Goal: Book appointment/travel/reservation

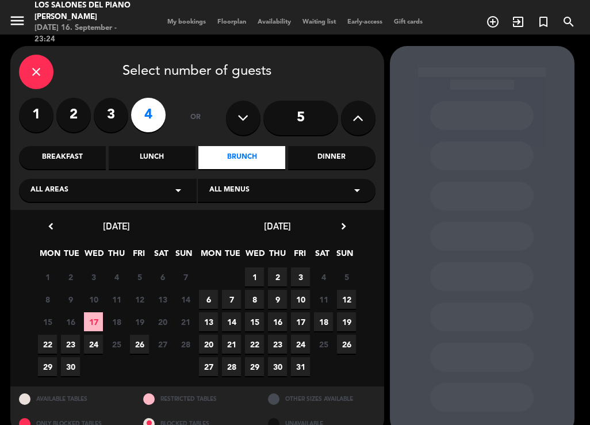
click at [44, 59] on div "close" at bounding box center [36, 72] width 34 height 34
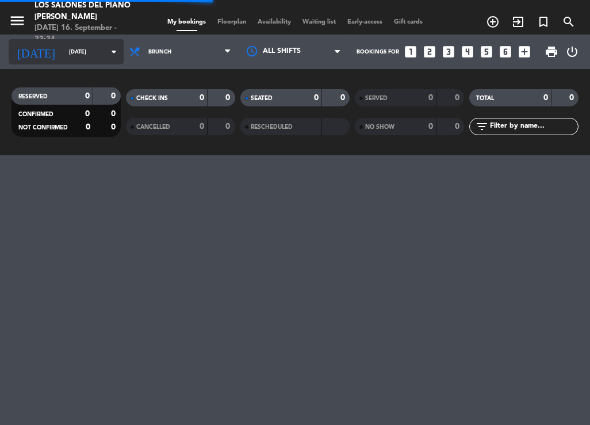
click at [63, 58] on input "[DATE]" at bounding box center [100, 52] width 75 height 18
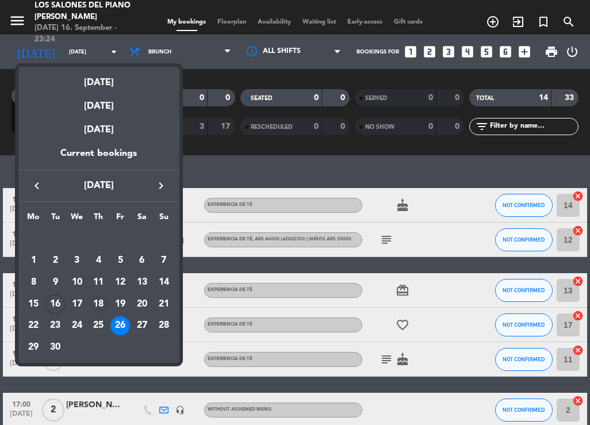
click at [105, 301] on div "18" at bounding box center [99, 304] width 20 height 20
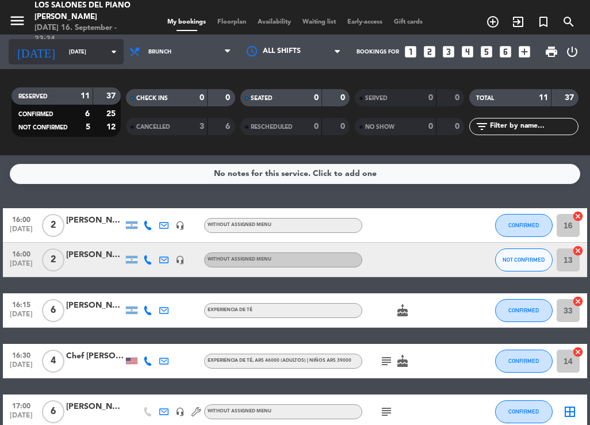
click at [107, 51] on icon "arrow_drop_down" at bounding box center [114, 52] width 14 height 14
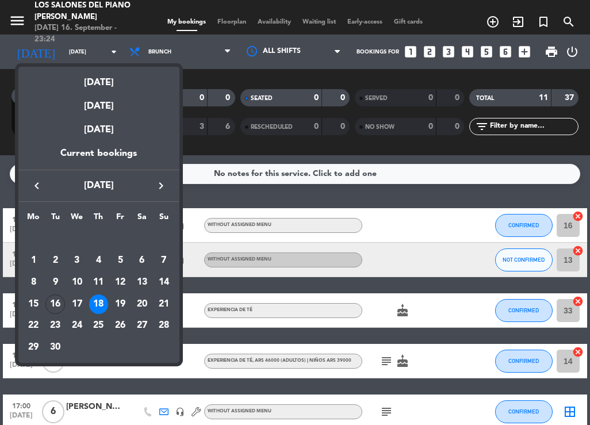
click at [94, 321] on div "25" at bounding box center [99, 326] width 20 height 20
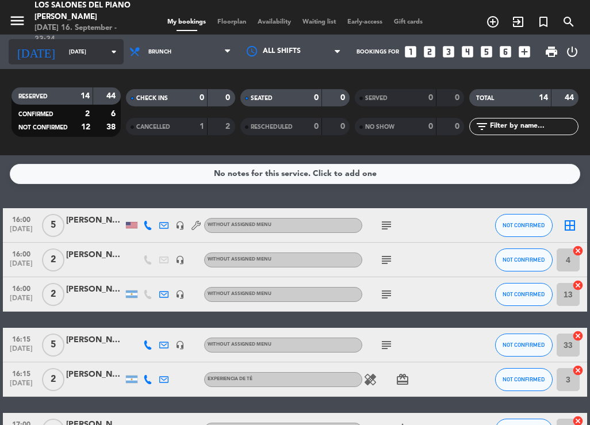
click at [72, 43] on input "[DATE]" at bounding box center [100, 52] width 75 height 18
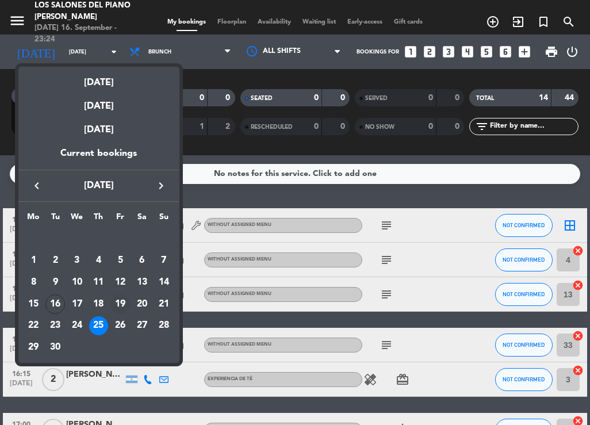
click at [118, 306] on div "19" at bounding box center [120, 304] width 20 height 20
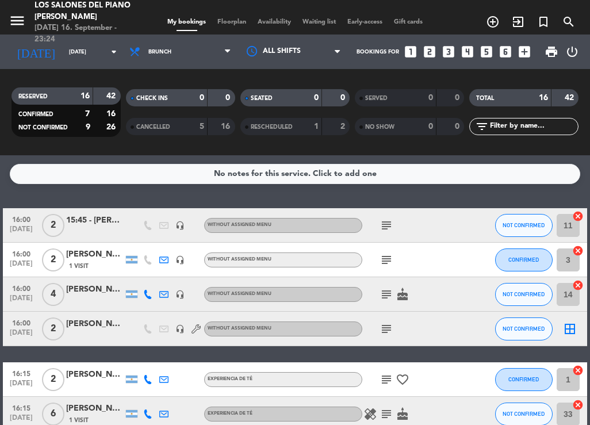
click at [76, 64] on div "[DATE] [DATE] arrow_drop_down" at bounding box center [66, 51] width 115 height 34
click at [79, 54] on input "[DATE]" at bounding box center [100, 52] width 75 height 18
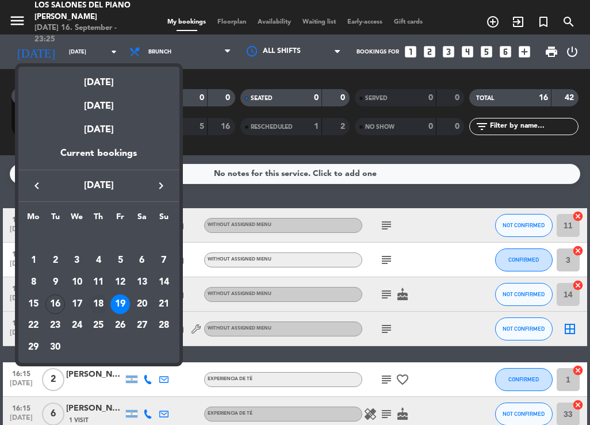
click at [102, 301] on div "18" at bounding box center [99, 304] width 20 height 20
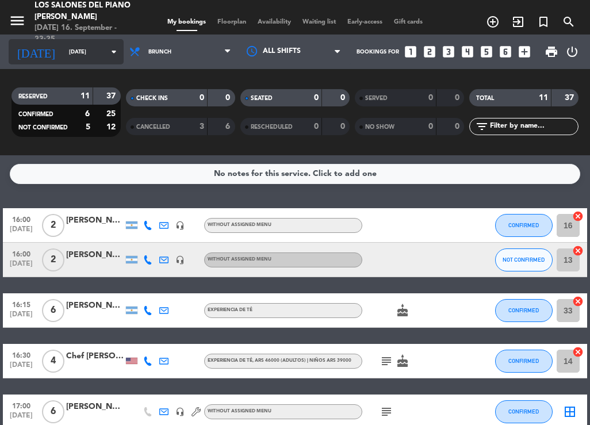
click at [63, 56] on input "[DATE]" at bounding box center [100, 52] width 75 height 18
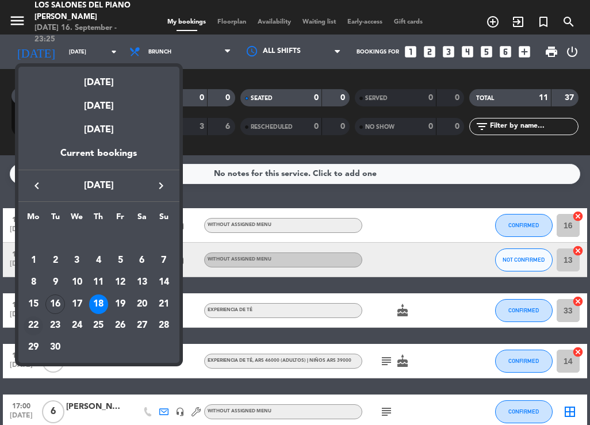
click at [36, 321] on div "22" at bounding box center [34, 326] width 20 height 20
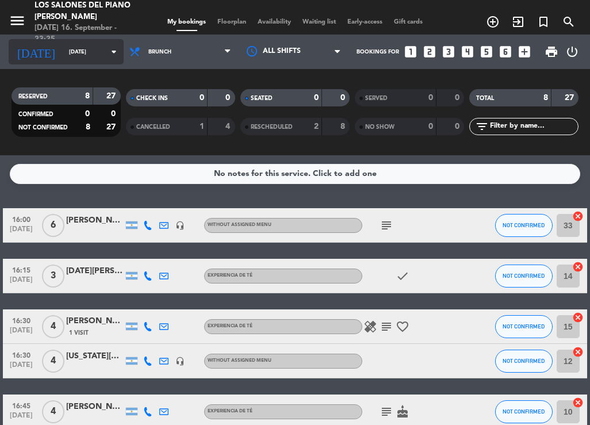
click at [89, 56] on input "[DATE]" at bounding box center [100, 52] width 75 height 18
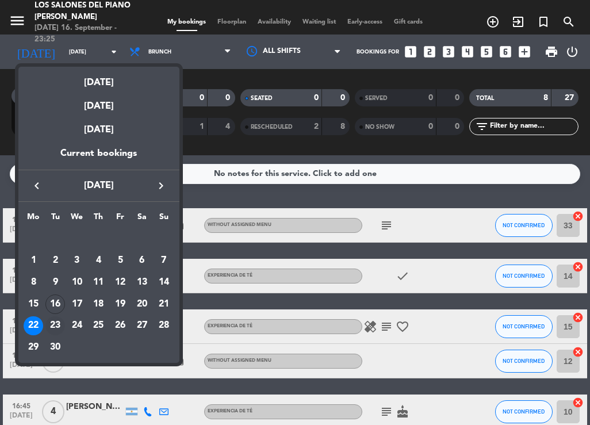
click at [56, 329] on div "23" at bounding box center [55, 326] width 20 height 20
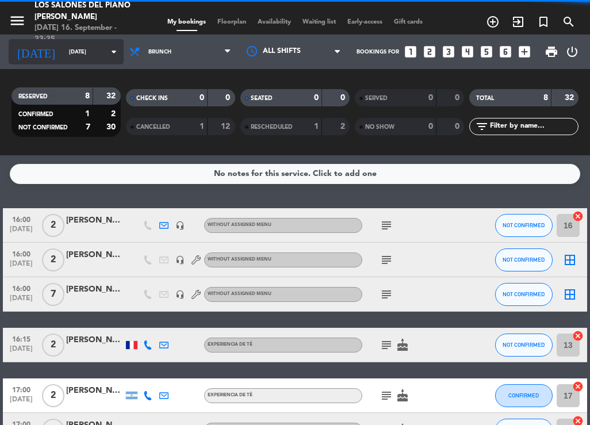
click at [80, 56] on input "[DATE]" at bounding box center [100, 52] width 75 height 18
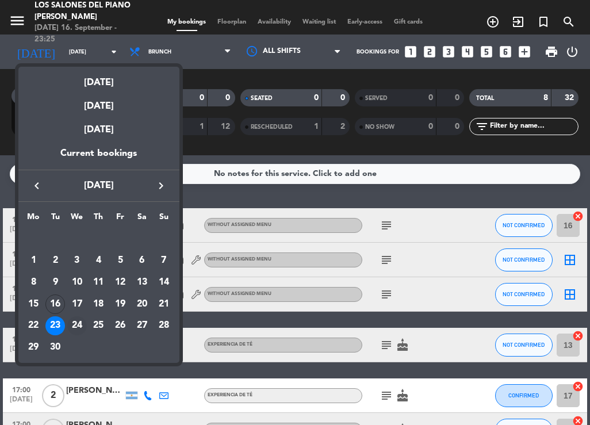
click at [78, 330] on div "24" at bounding box center [77, 326] width 20 height 20
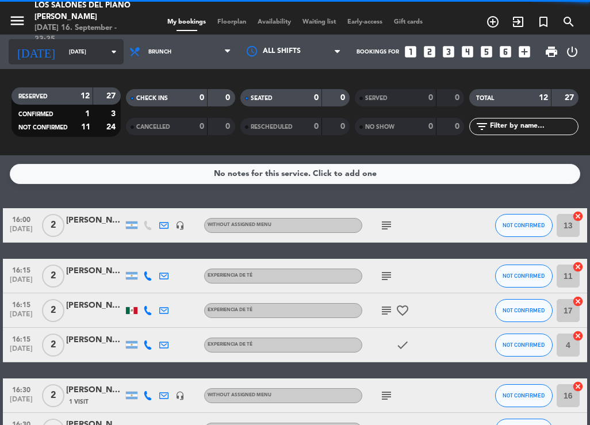
click at [63, 52] on input "[DATE]" at bounding box center [100, 52] width 75 height 18
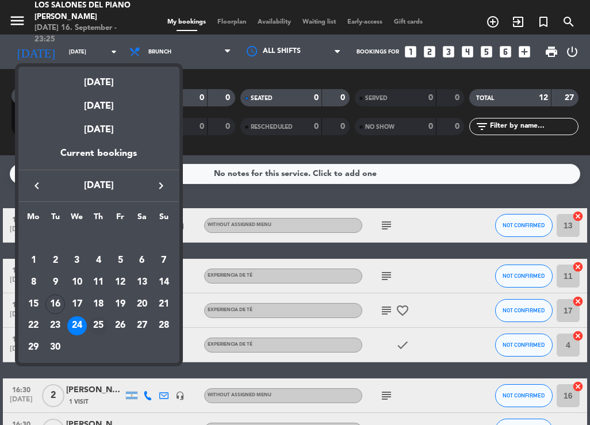
click at [98, 327] on div "25" at bounding box center [99, 326] width 20 height 20
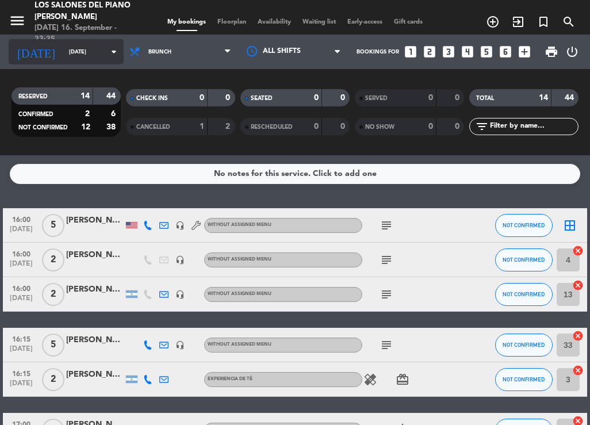
click at [76, 51] on input "[DATE]" at bounding box center [100, 52] width 75 height 18
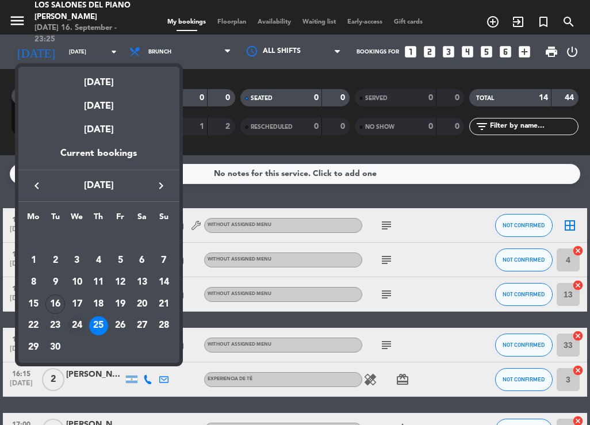
click at [70, 326] on div "24" at bounding box center [77, 326] width 20 height 20
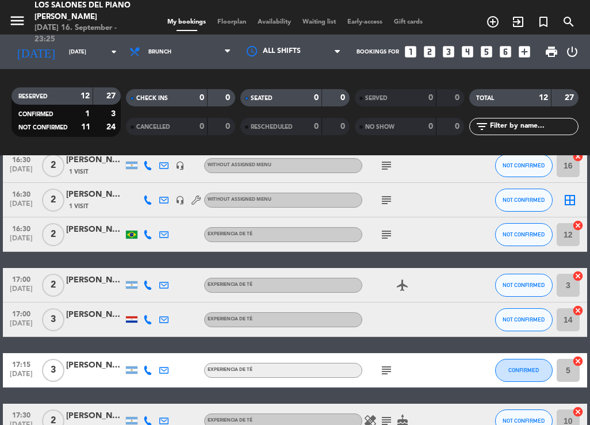
scroll to position [335, 0]
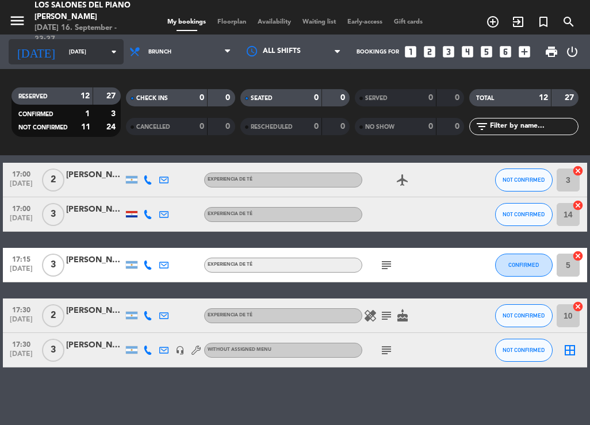
click at [68, 46] on input "[DATE]" at bounding box center [100, 52] width 75 height 18
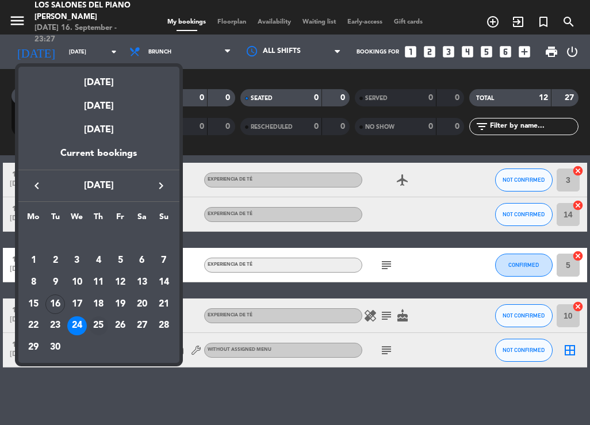
click at [99, 322] on div "25" at bounding box center [99, 326] width 20 height 20
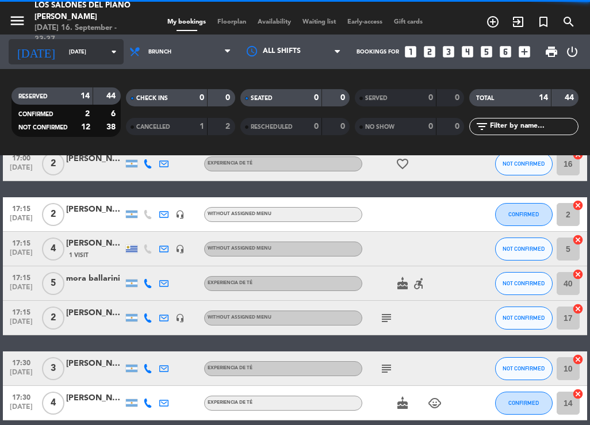
click at [63, 49] on input "[DATE]" at bounding box center [100, 52] width 75 height 18
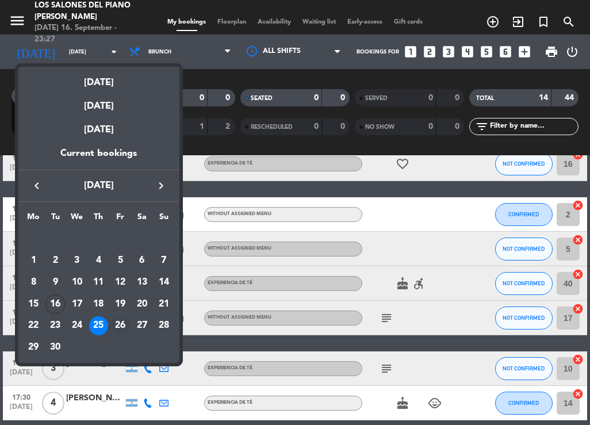
click at [125, 318] on div "26" at bounding box center [120, 326] width 20 height 20
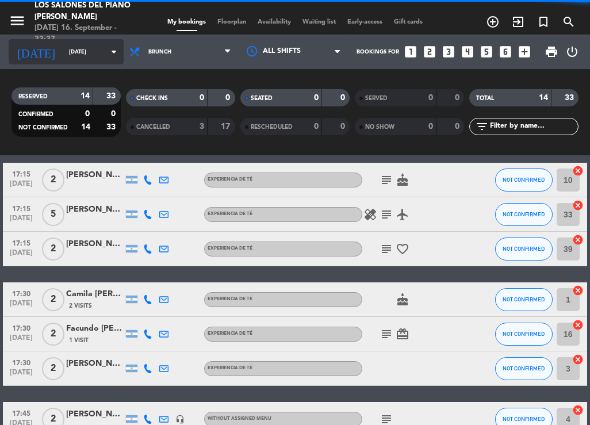
click at [79, 48] on input "[DATE]" at bounding box center [100, 52] width 75 height 18
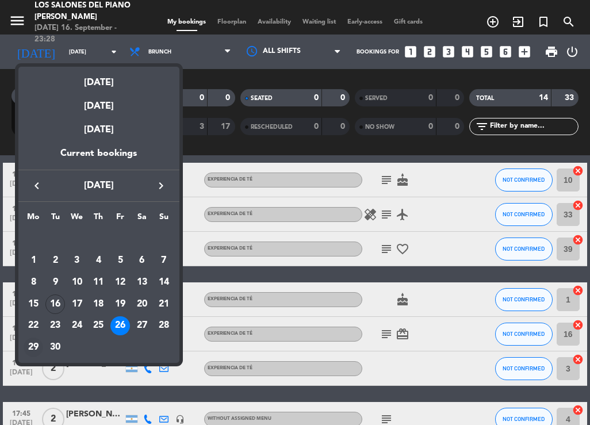
click at [37, 345] on div "29" at bounding box center [34, 347] width 20 height 20
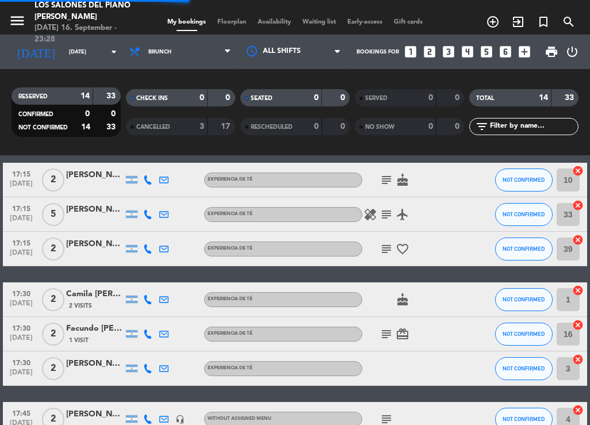
scroll to position [0, 0]
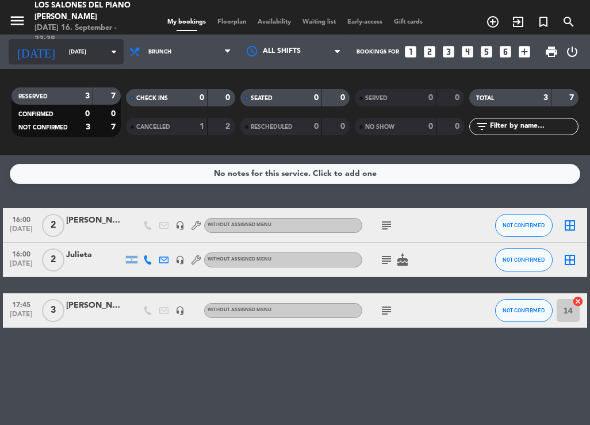
click at [70, 53] on input "[DATE]" at bounding box center [100, 52] width 75 height 18
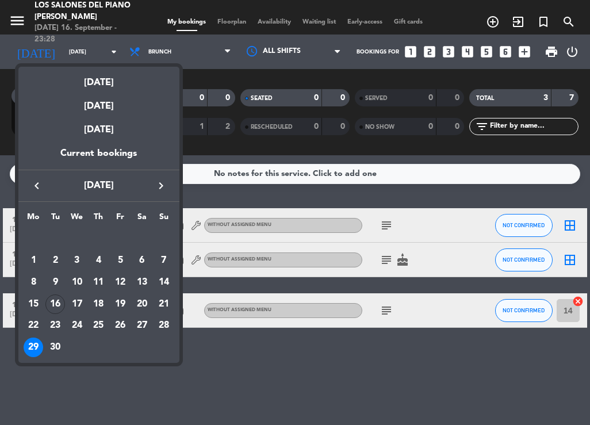
click at [167, 191] on icon "keyboard_arrow_right" at bounding box center [161, 186] width 14 height 14
click at [102, 256] on div "2" at bounding box center [99, 261] width 20 height 20
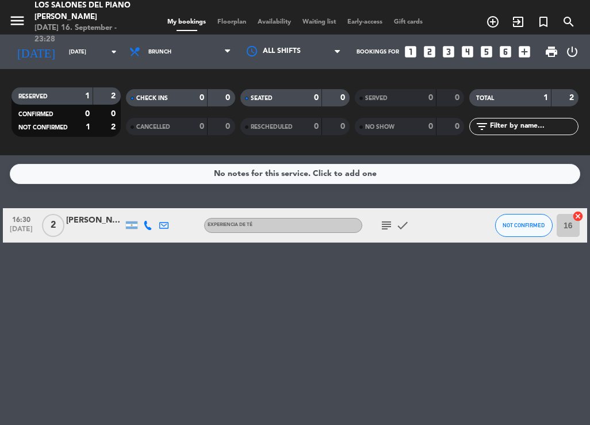
click at [96, 36] on div "[DATE] [DATE] arrow_drop_down" at bounding box center [66, 51] width 115 height 34
click at [94, 39] on div "[DATE] [DATE] arrow_drop_down" at bounding box center [66, 51] width 115 height 34
click at [94, 40] on div "[DATE] [DATE] arrow_drop_down" at bounding box center [66, 51] width 115 height 25
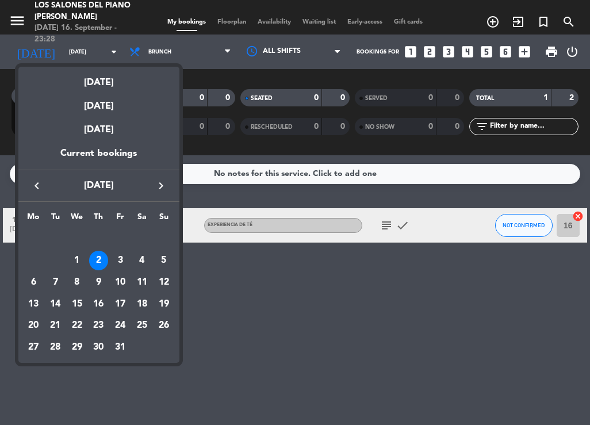
click at [36, 186] on icon "keyboard_arrow_left" at bounding box center [37, 186] width 14 height 14
click at [36, 348] on div "29" at bounding box center [34, 347] width 20 height 20
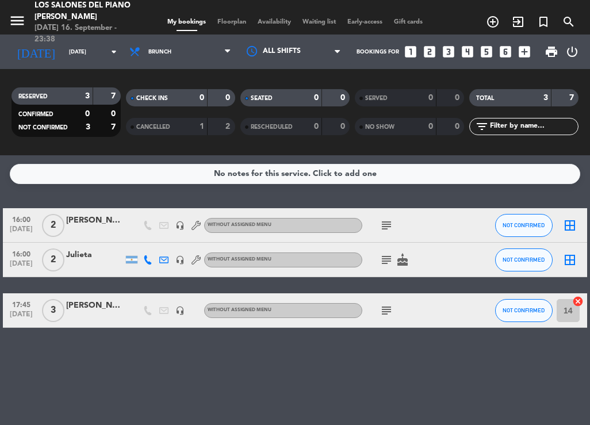
click at [26, 368] on div "No notes for this service. Click to add one 16:00 [DATE] 2 [PERSON_NAME] headse…" at bounding box center [295, 290] width 590 height 270
click at [63, 56] on input "[DATE]" at bounding box center [100, 52] width 75 height 18
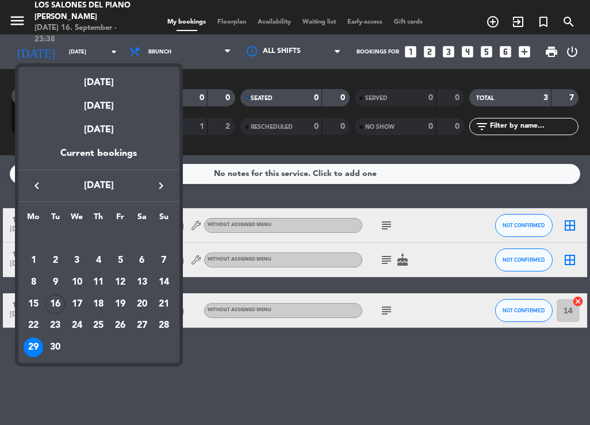
click at [158, 188] on icon "keyboard_arrow_right" at bounding box center [161, 186] width 14 height 14
click at [95, 342] on div "30" at bounding box center [99, 347] width 20 height 20
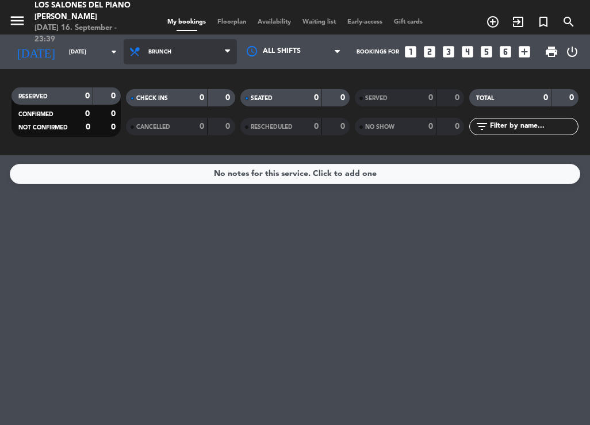
click at [155, 54] on span "Brunch" at bounding box center [159, 52] width 23 height 6
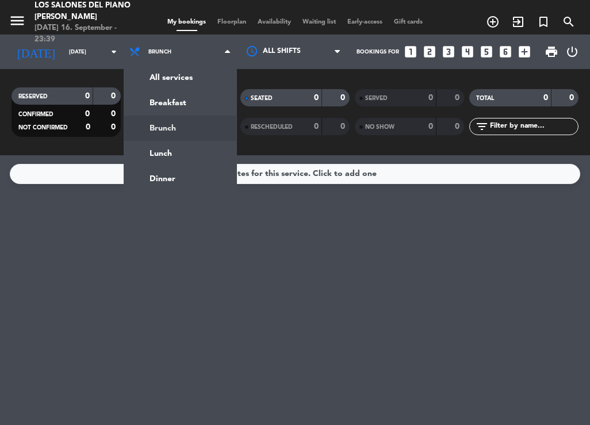
click at [102, 65] on div "[DATE] [DATE] arrow_drop_down" at bounding box center [66, 51] width 115 height 34
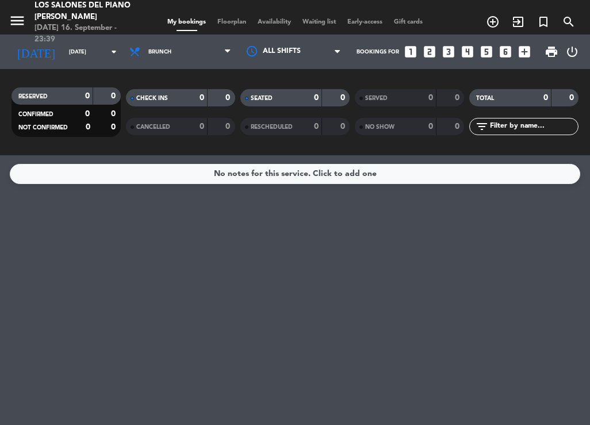
click at [102, 65] on div "[DATE] [DATE] arrow_drop_down" at bounding box center [66, 51] width 115 height 34
drag, startPoint x: 102, startPoint y: 65, endPoint x: 102, endPoint y: 58, distance: 6.9
click at [102, 58] on input "[DATE]" at bounding box center [100, 52] width 75 height 18
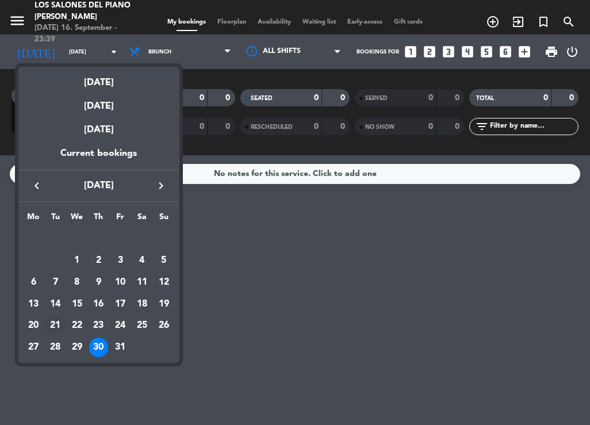
click at [56, 318] on div "21" at bounding box center [55, 326] width 20 height 20
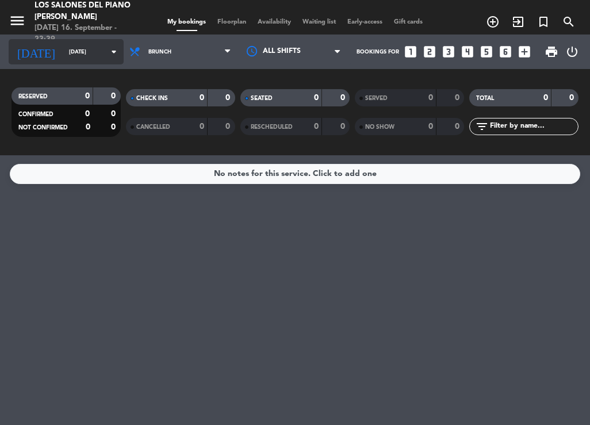
click at [63, 51] on input "[DATE]" at bounding box center [100, 52] width 75 height 18
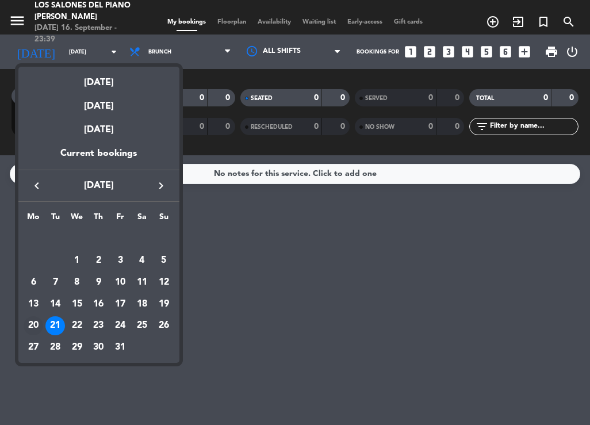
click at [34, 319] on div "20" at bounding box center [34, 326] width 20 height 20
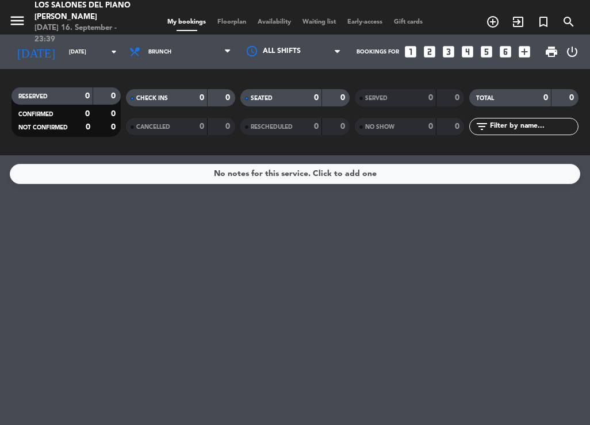
click at [4, 24] on div "menu Los Salones del Piano [PERSON_NAME] [DATE] 16. September - 23:39" at bounding box center [74, 22] width 148 height 45
click at [94, 63] on div "[DATE] [DATE] arrow_drop_down" at bounding box center [66, 51] width 115 height 25
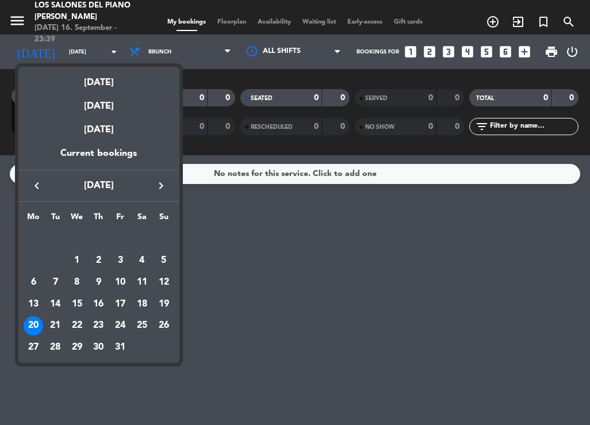
click at [37, 182] on icon "keyboard_arrow_left" at bounding box center [37, 186] width 14 height 14
click at [27, 324] on div "22" at bounding box center [34, 326] width 20 height 20
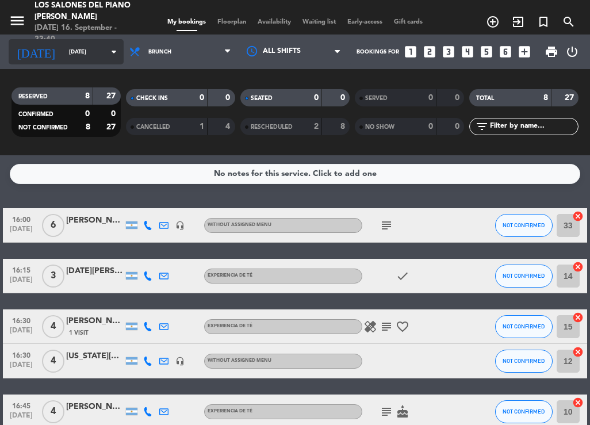
click at [66, 53] on input "[DATE]" at bounding box center [100, 52] width 75 height 18
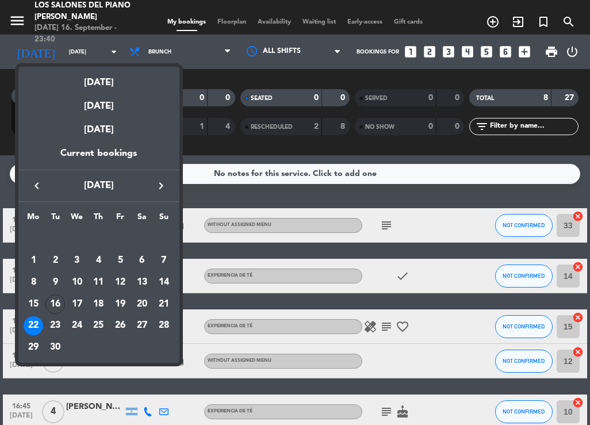
drag, startPoint x: 135, startPoint y: 304, endPoint x: 129, endPoint y: 303, distance: 6.4
click at [134, 304] on div "20" at bounding box center [142, 304] width 20 height 20
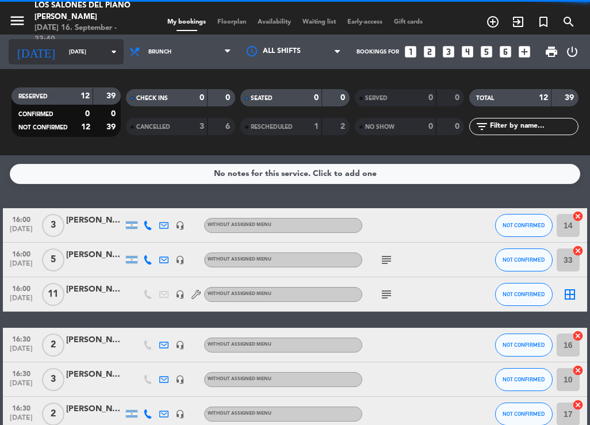
click at [63, 48] on input "[DATE]" at bounding box center [100, 52] width 75 height 18
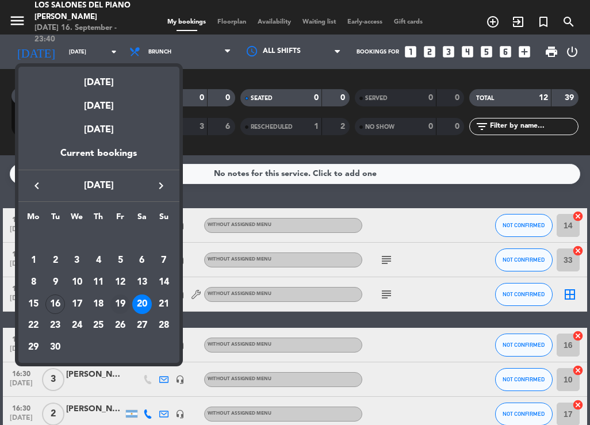
click at [119, 294] on td "19" at bounding box center [120, 304] width 22 height 22
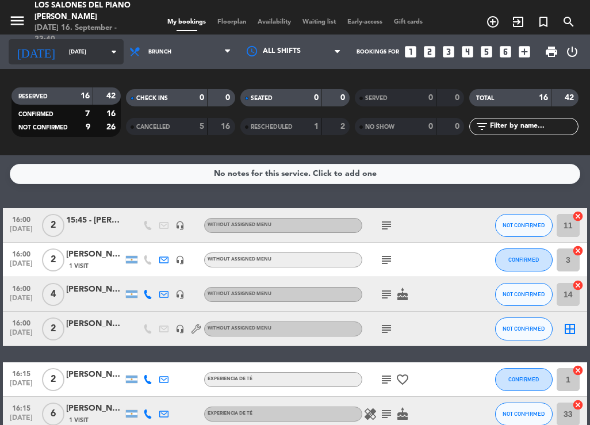
click at [75, 53] on input "[DATE]" at bounding box center [100, 52] width 75 height 18
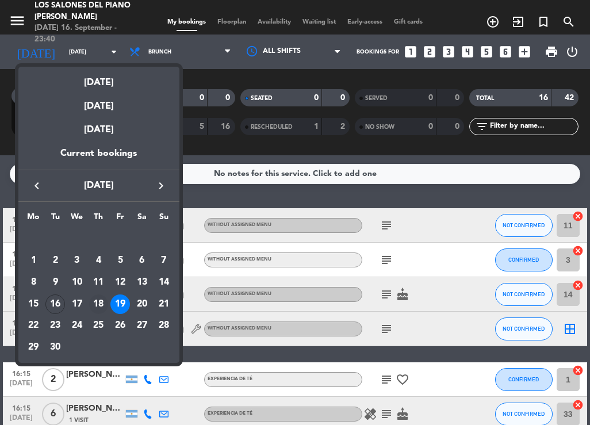
click at [101, 295] on div "18" at bounding box center [99, 304] width 20 height 20
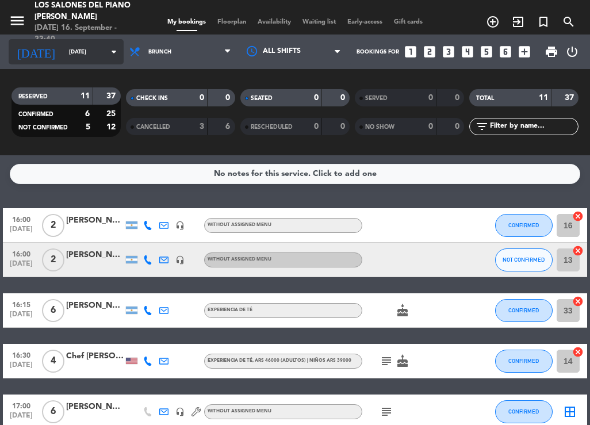
click at [91, 56] on input "[DATE]" at bounding box center [100, 52] width 75 height 18
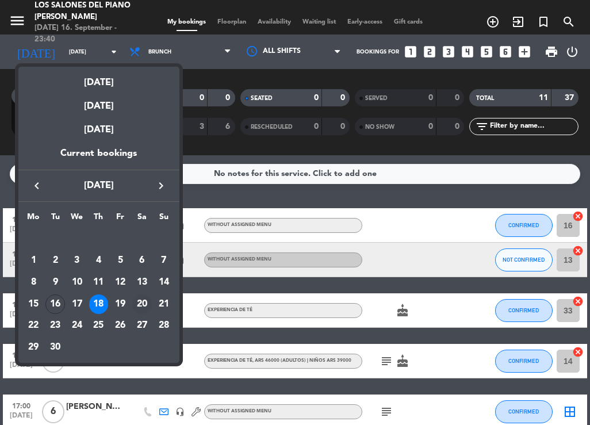
click at [145, 301] on div "20" at bounding box center [142, 304] width 20 height 20
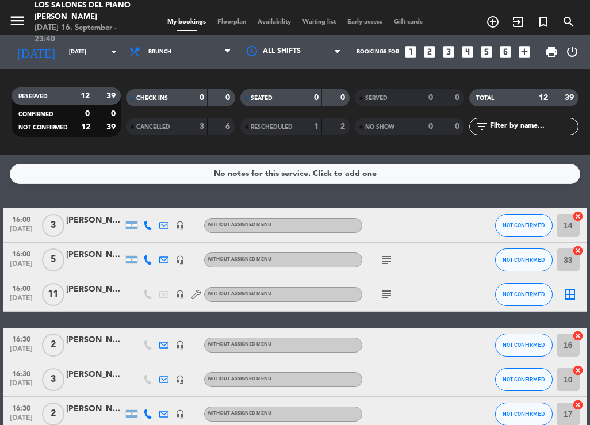
click at [102, 66] on div "[DATE] [DATE] arrow_drop_down" at bounding box center [66, 51] width 115 height 34
click at [94, 55] on input "[DATE]" at bounding box center [100, 52] width 75 height 18
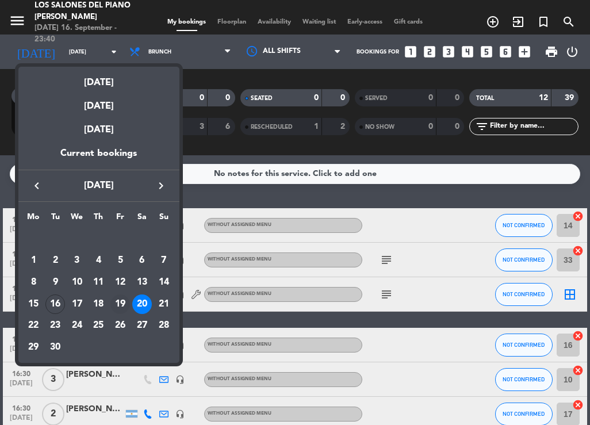
click at [126, 303] on div "19" at bounding box center [120, 304] width 20 height 20
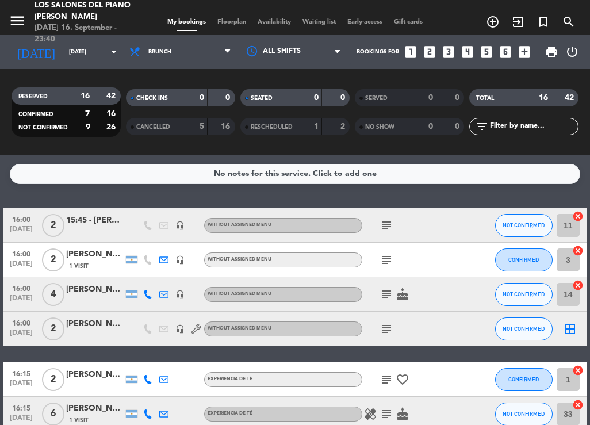
click at [87, 76] on div "RESERVED 16 42 CONFIRMED 7 16 NOT CONFIRMED 9 26 CHECK INS 0 0 CANCELLED 5 16 S…" at bounding box center [295, 112] width 590 height 86
click at [80, 59] on input "[DATE]" at bounding box center [100, 52] width 75 height 18
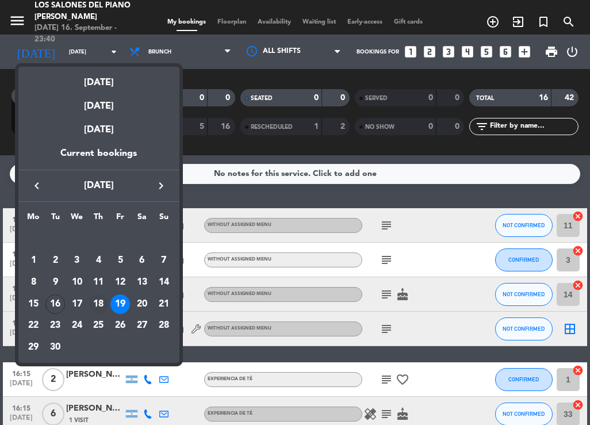
click at [99, 297] on div "18" at bounding box center [99, 304] width 20 height 20
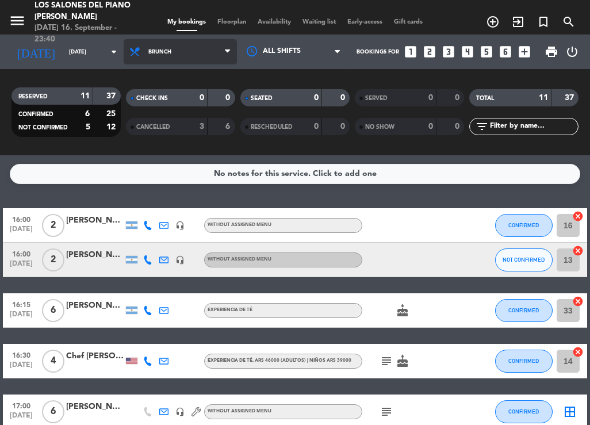
click at [210, 55] on span "Brunch" at bounding box center [180, 51] width 113 height 25
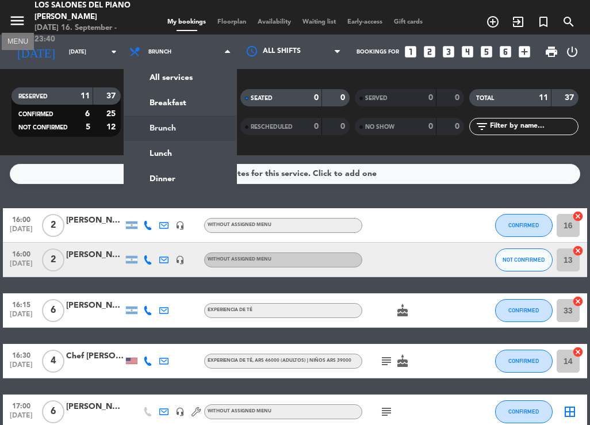
click at [18, 23] on icon "menu" at bounding box center [17, 20] width 17 height 17
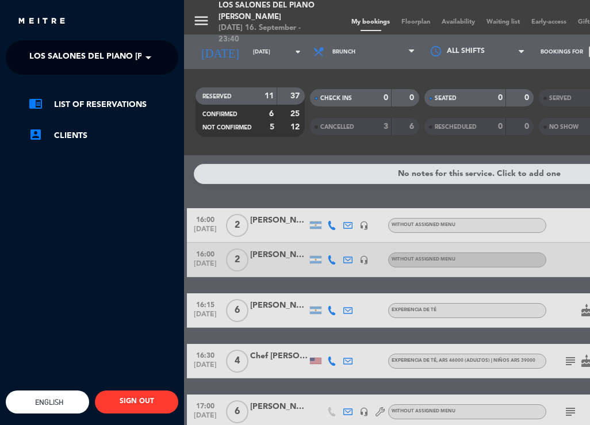
drag, startPoint x: 163, startPoint y: 60, endPoint x: 152, endPoint y: 60, distance: 11.5
click at [163, 60] on ng-select "× Los Salones del Piano [PERSON_NAME] ×" at bounding box center [92, 57] width 172 height 34
click at [149, 60] on span at bounding box center [151, 57] width 20 height 24
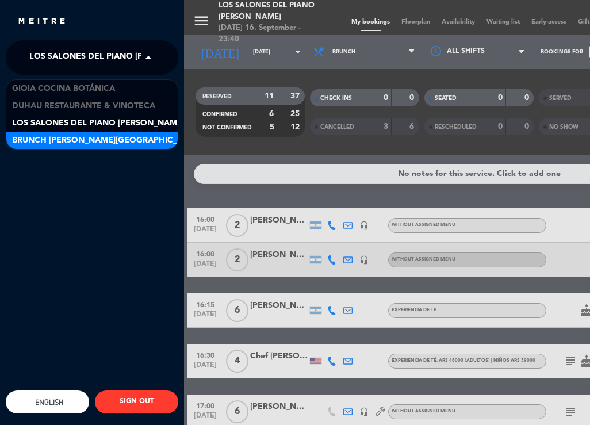
click at [70, 134] on span "Brunch [PERSON_NAME][GEOGRAPHIC_DATA][PERSON_NAME]" at bounding box center [139, 140] width 255 height 13
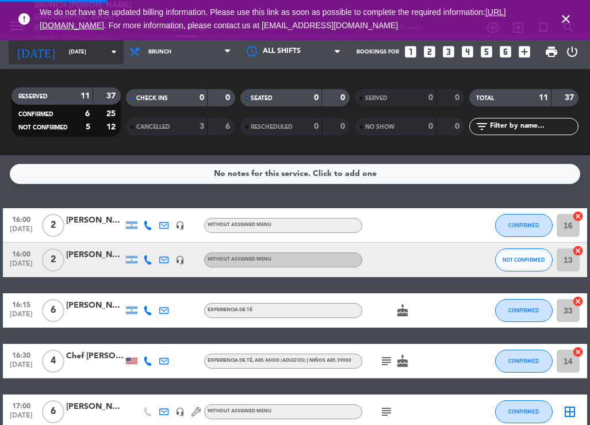
click at [63, 54] on input "[DATE]" at bounding box center [100, 52] width 75 height 18
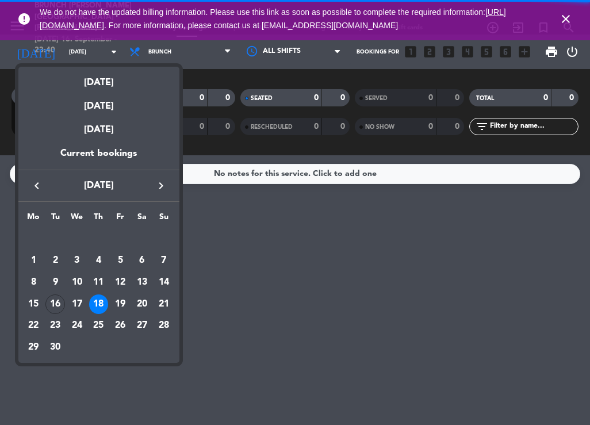
click at [21, 17] on div at bounding box center [295, 212] width 590 height 425
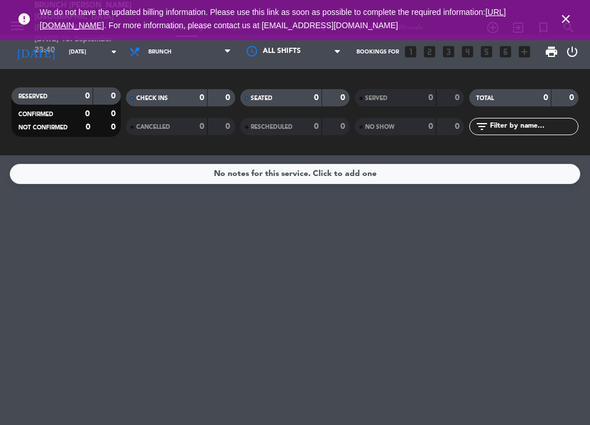
click at [565, 24] on icon "close" at bounding box center [566, 19] width 14 height 14
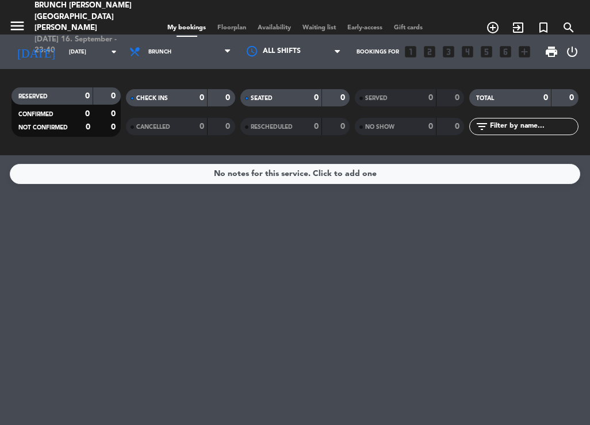
click at [28, 23] on span "menu" at bounding box center [22, 27] width 26 height 27
click at [17, 21] on icon "menu" at bounding box center [17, 25] width 17 height 17
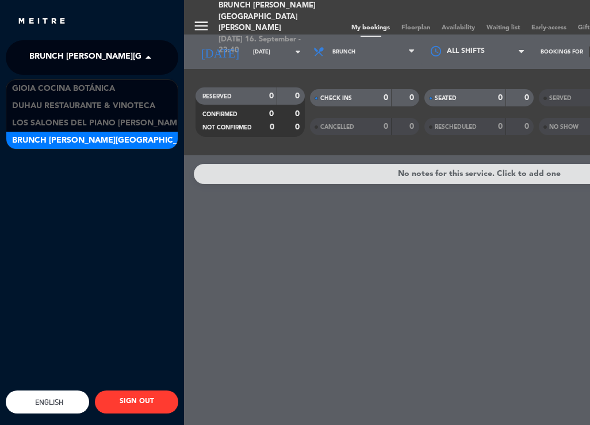
click at [150, 61] on span at bounding box center [151, 57] width 20 height 24
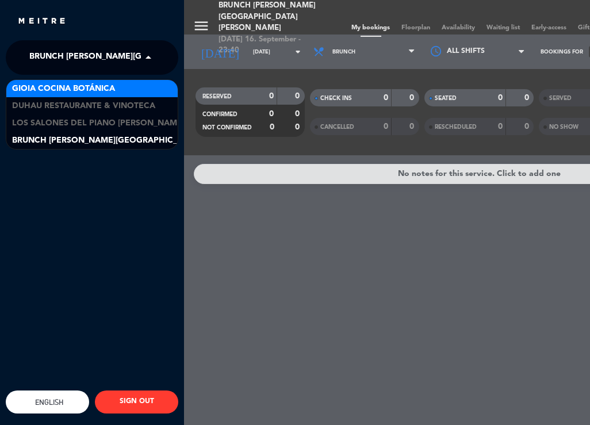
click at [67, 92] on span "Gioia Cocina Botánica" at bounding box center [63, 88] width 103 height 13
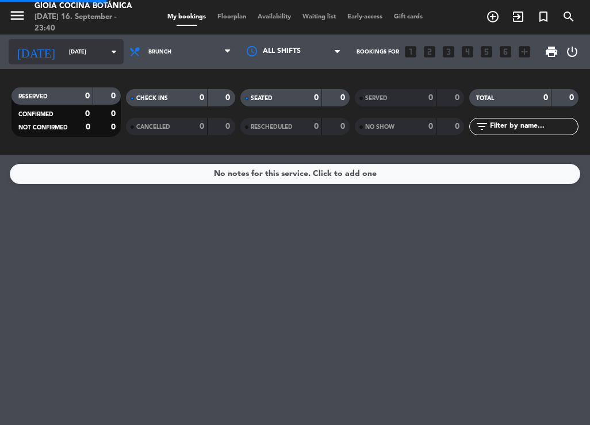
click at [102, 60] on input "[DATE]" at bounding box center [100, 52] width 75 height 18
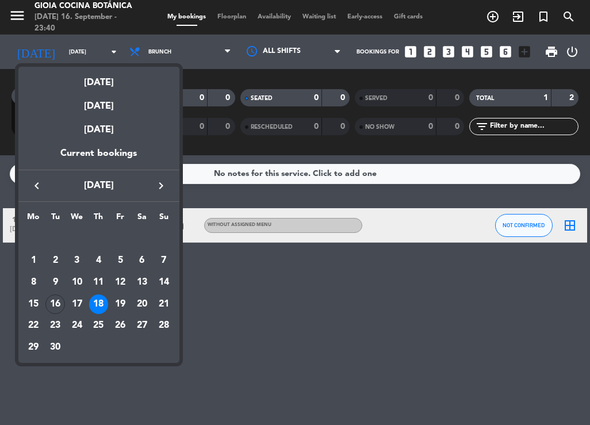
click at [303, 356] on div at bounding box center [295, 212] width 590 height 425
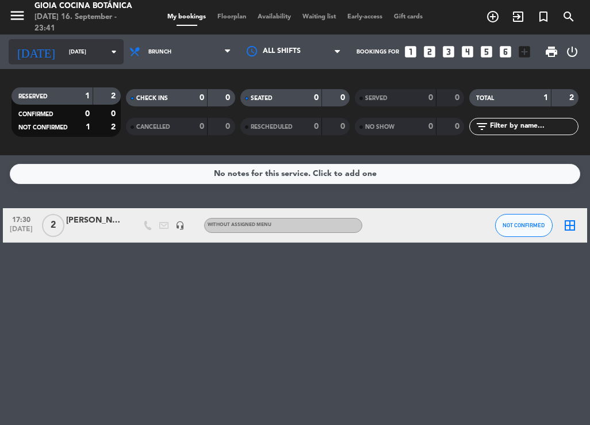
click at [95, 63] on div "[DATE] [DATE] arrow_drop_down" at bounding box center [66, 51] width 115 height 25
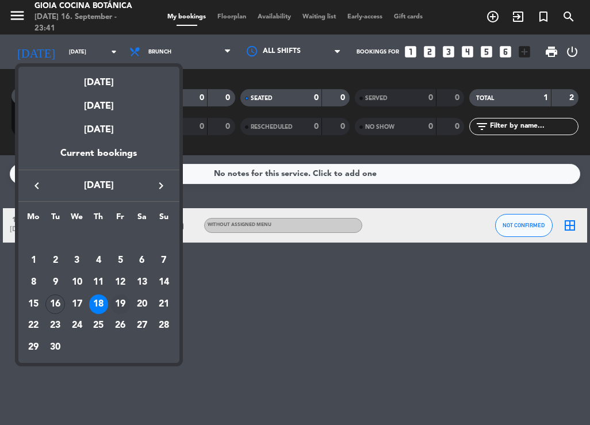
click at [119, 301] on div "19" at bounding box center [120, 304] width 20 height 20
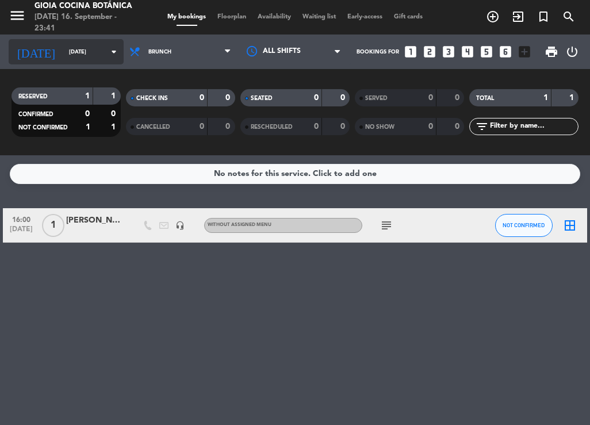
click at [88, 44] on input "[DATE]" at bounding box center [100, 52] width 75 height 18
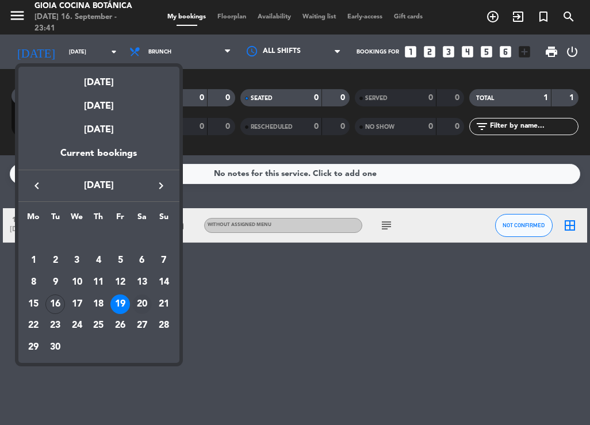
click at [140, 306] on div "20" at bounding box center [142, 304] width 20 height 20
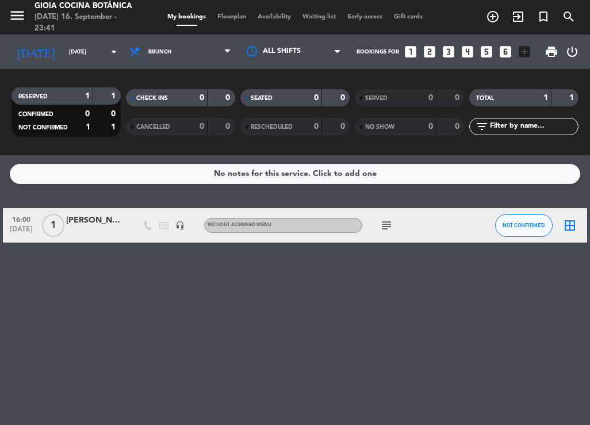
type input "[DATE]"
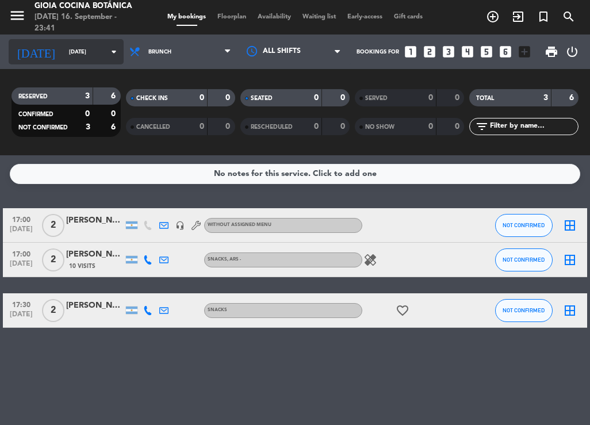
click at [85, 57] on input "[DATE]" at bounding box center [100, 52] width 75 height 18
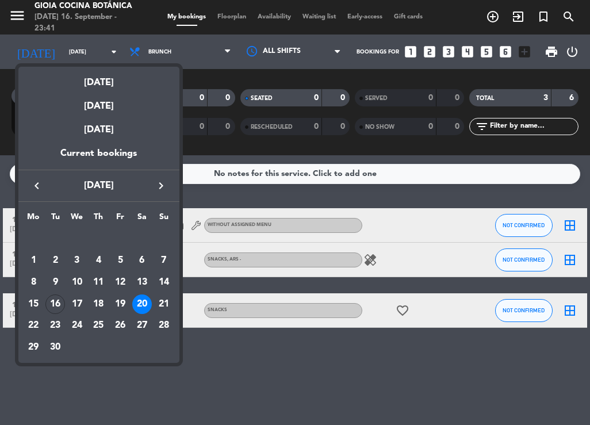
click at [153, 387] on div at bounding box center [295, 212] width 590 height 425
